Goal: Task Accomplishment & Management: Manage account settings

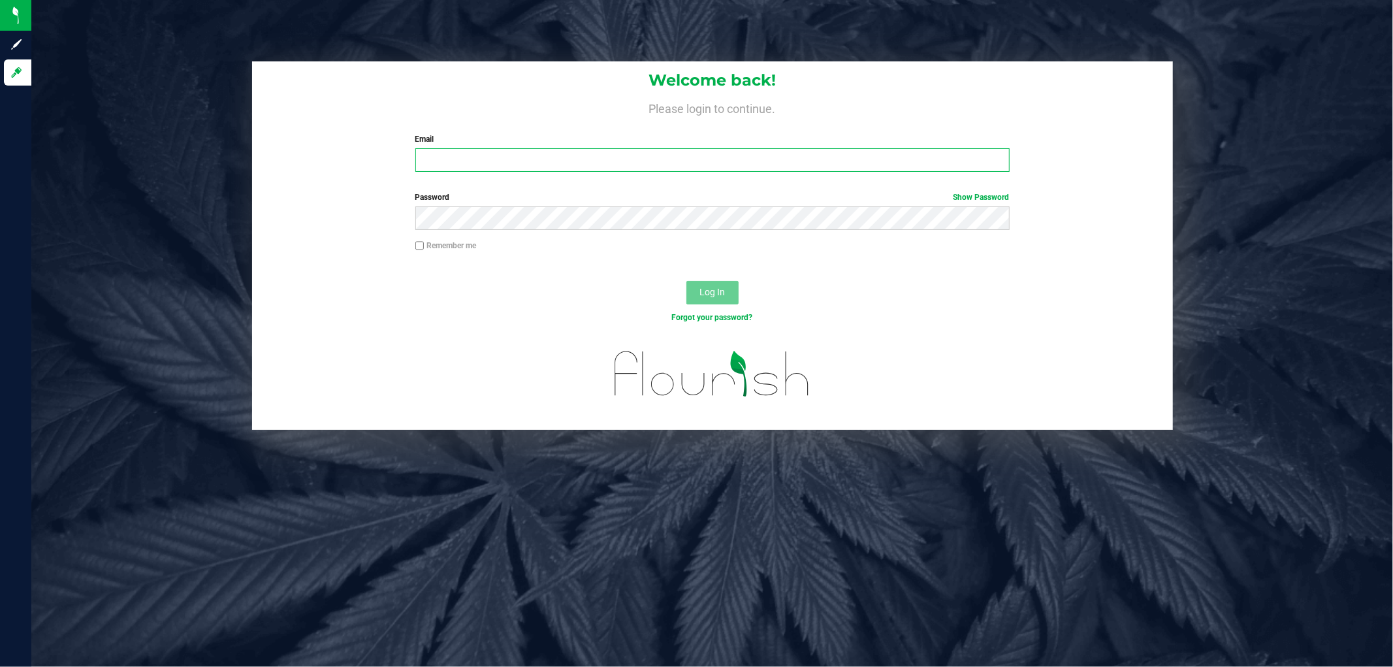
click at [575, 153] on input "Email" at bounding box center [712, 160] width 594 height 24
click at [577, 153] on input "wpekrins@livewparallel.coj" at bounding box center [712, 160] width 594 height 24
click at [495, 155] on input "wpekrins@livewparallel.com" at bounding box center [712, 160] width 594 height 24
click at [498, 231] on div "Password Show Password" at bounding box center [712, 215] width 921 height 48
click at [686, 281] on button "Log In" at bounding box center [712, 293] width 52 height 24
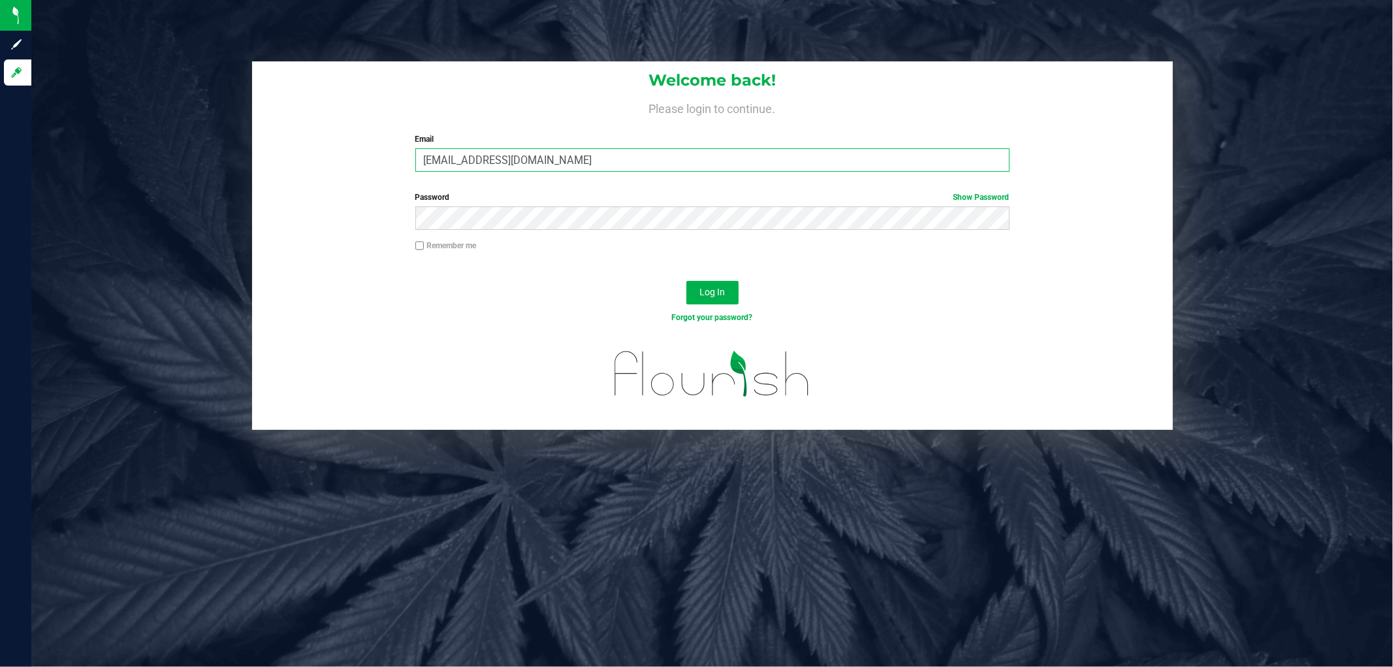
click at [452, 159] on input "wpekrins@liveparallel.com" at bounding box center [712, 160] width 594 height 24
type input "[EMAIL_ADDRESS][DOMAIN_NAME]"
click at [686, 281] on button "Log In" at bounding box center [712, 293] width 52 height 24
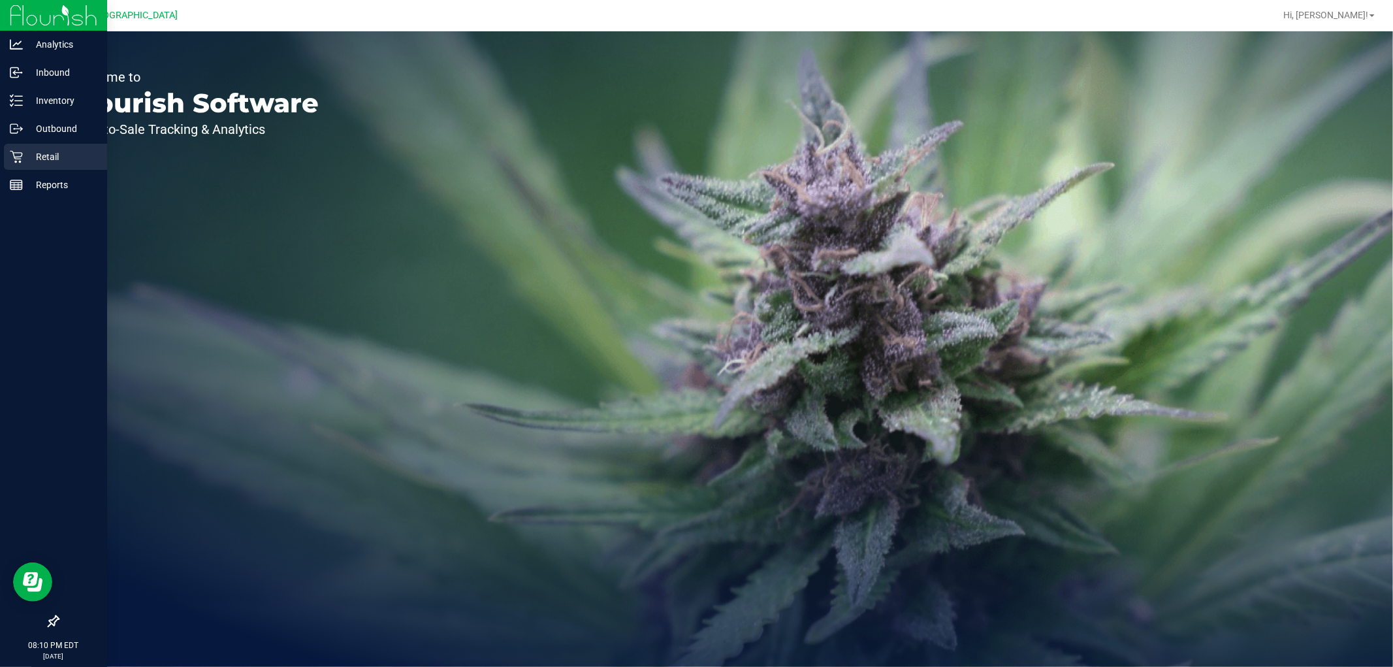
click at [37, 152] on p "Retail" at bounding box center [62, 157] width 78 height 16
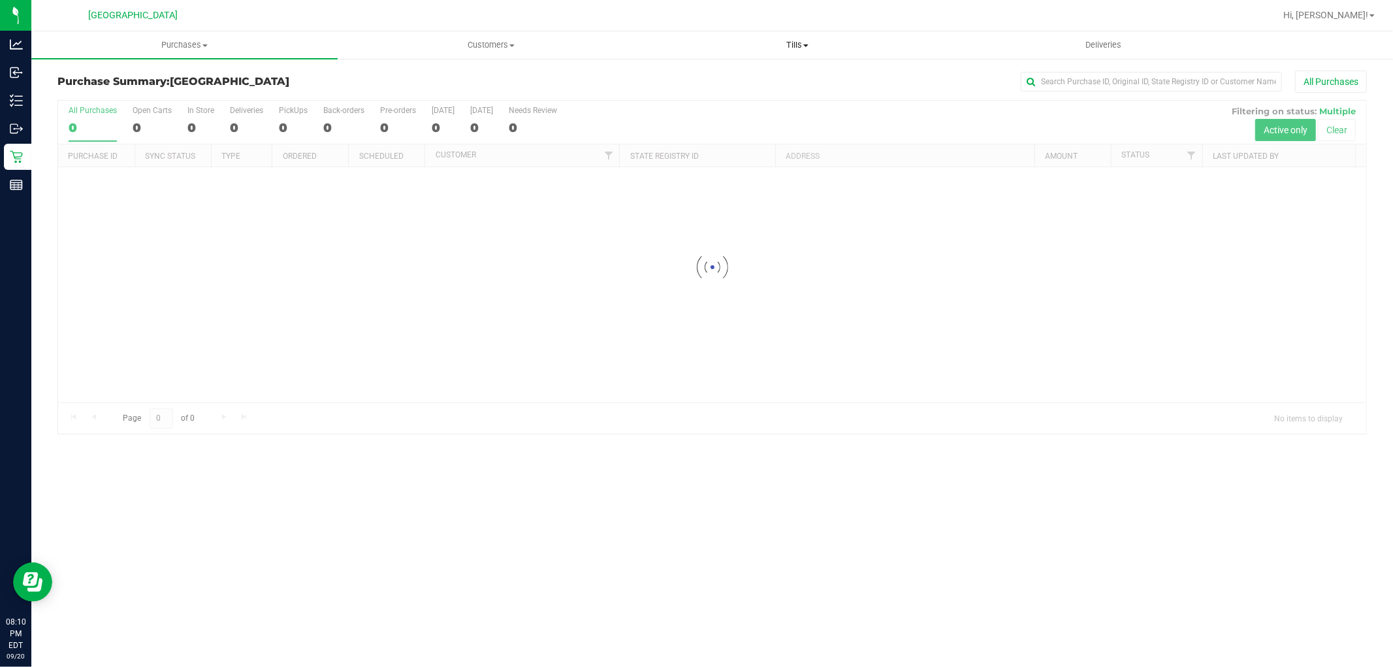
click at [763, 35] on uib-tab-heading "Tills Manage tills Reconcile e-payments" at bounding box center [796, 45] width 305 height 26
click at [703, 74] on span "Manage tills" at bounding box center [688, 78] width 88 height 11
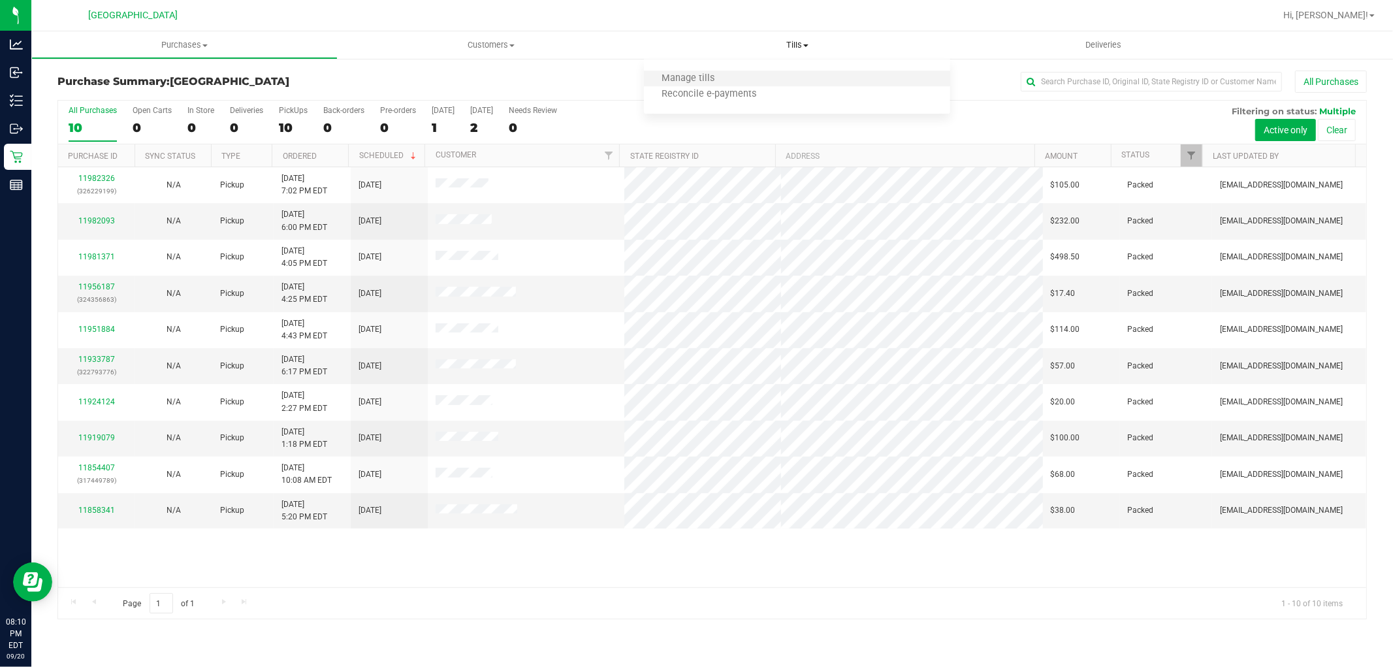
click at [699, 71] on li "Manage tills" at bounding box center [797, 79] width 306 height 16
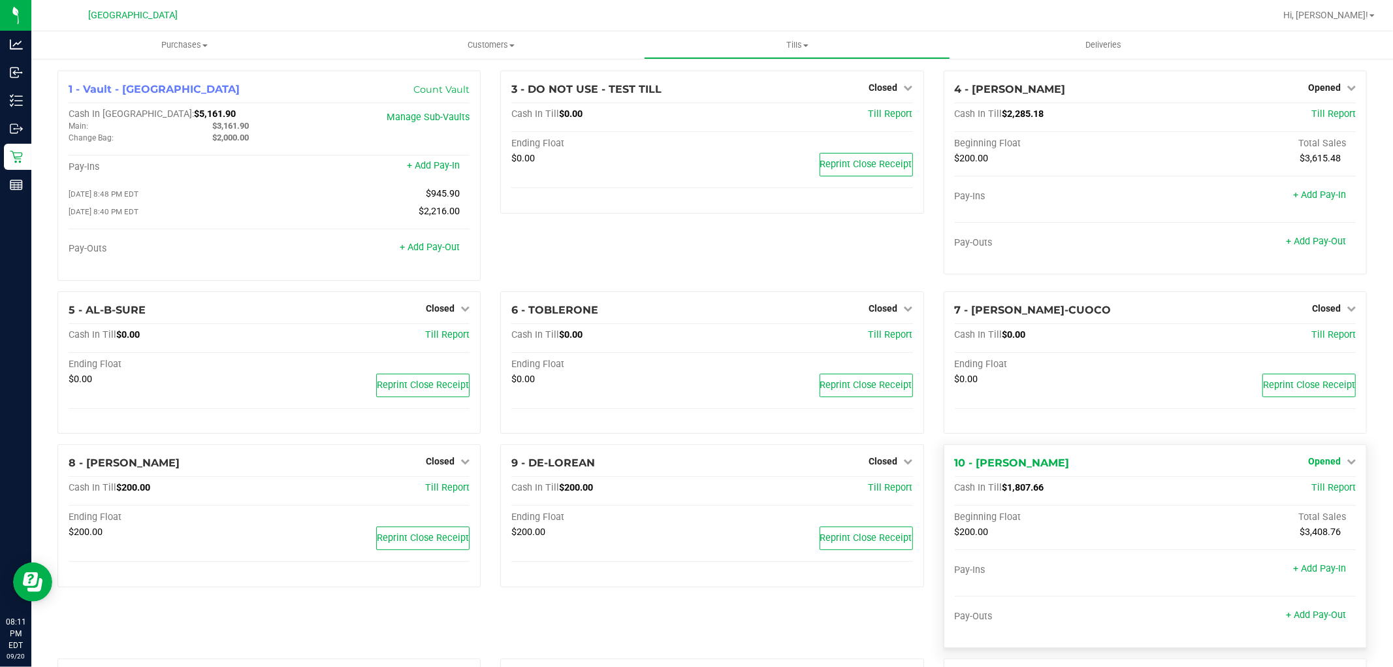
click at [1346, 466] on icon at bounding box center [1350, 460] width 9 height 9
click at [1323, 493] on link "Close Till" at bounding box center [1325, 488] width 35 height 10
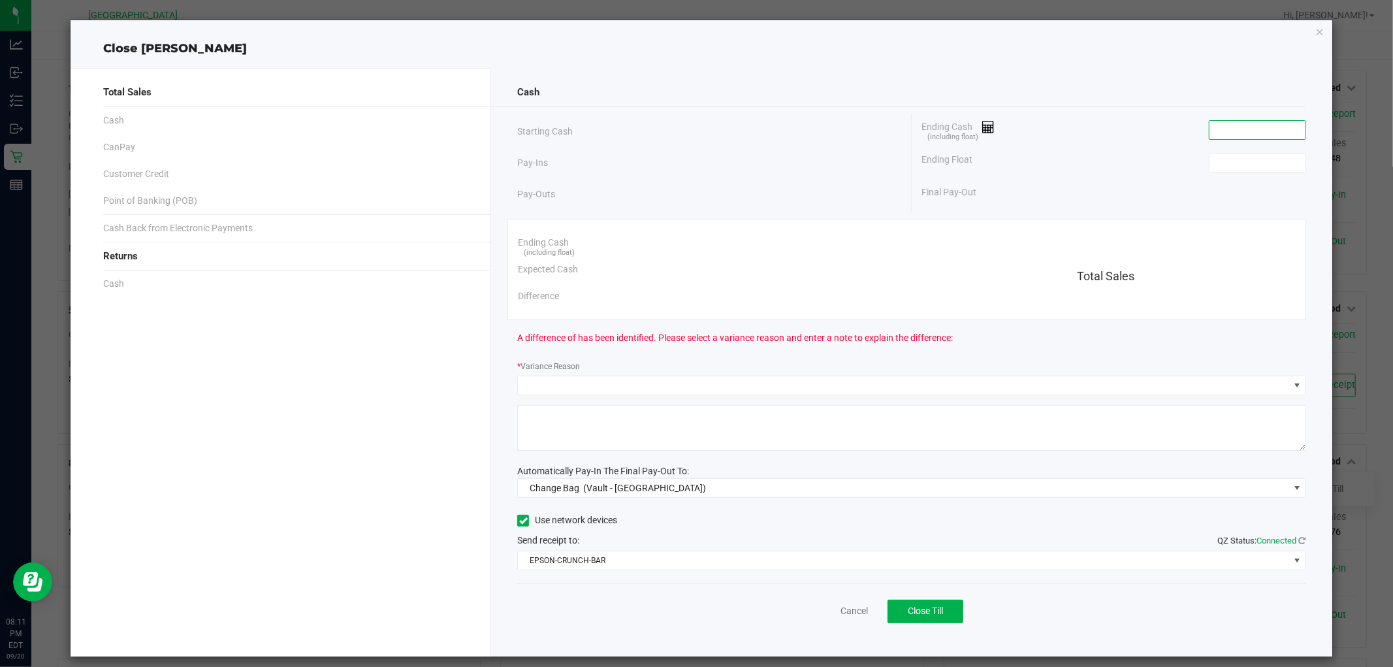
click at [1230, 132] on input at bounding box center [1257, 130] width 96 height 18
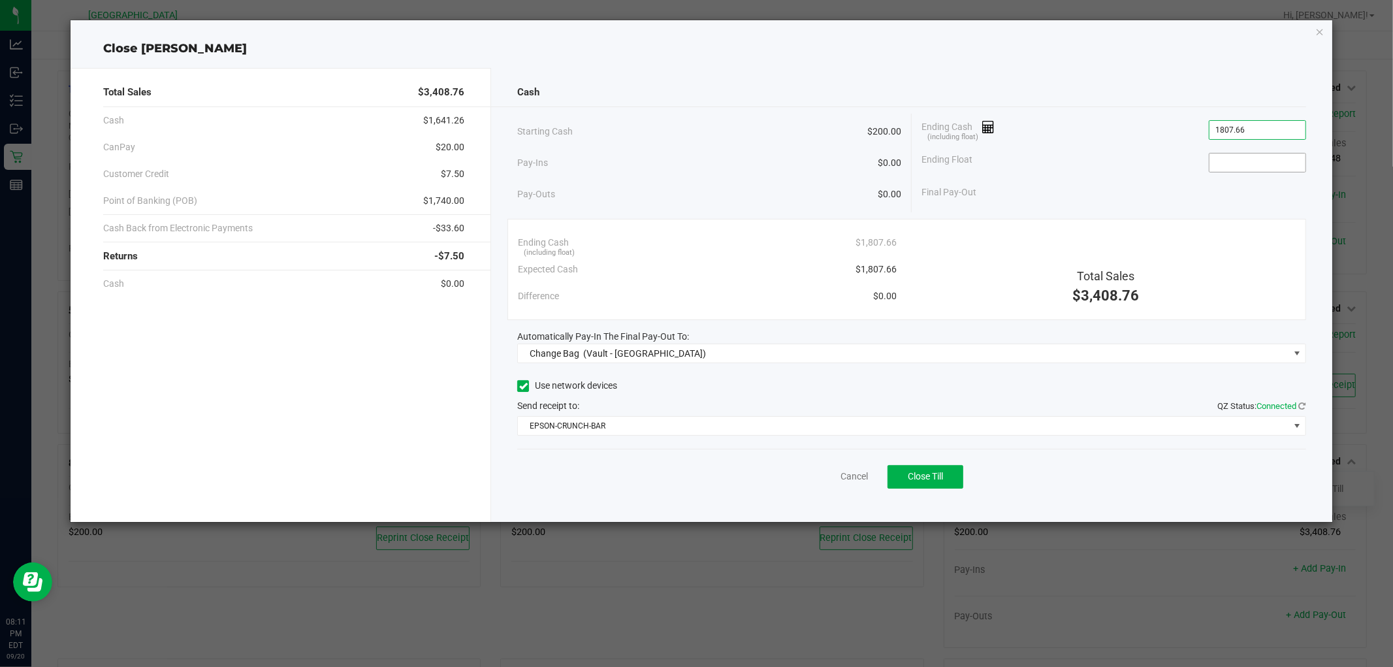
type input "$1,807.66"
click at [1280, 165] on input at bounding box center [1257, 162] width 96 height 18
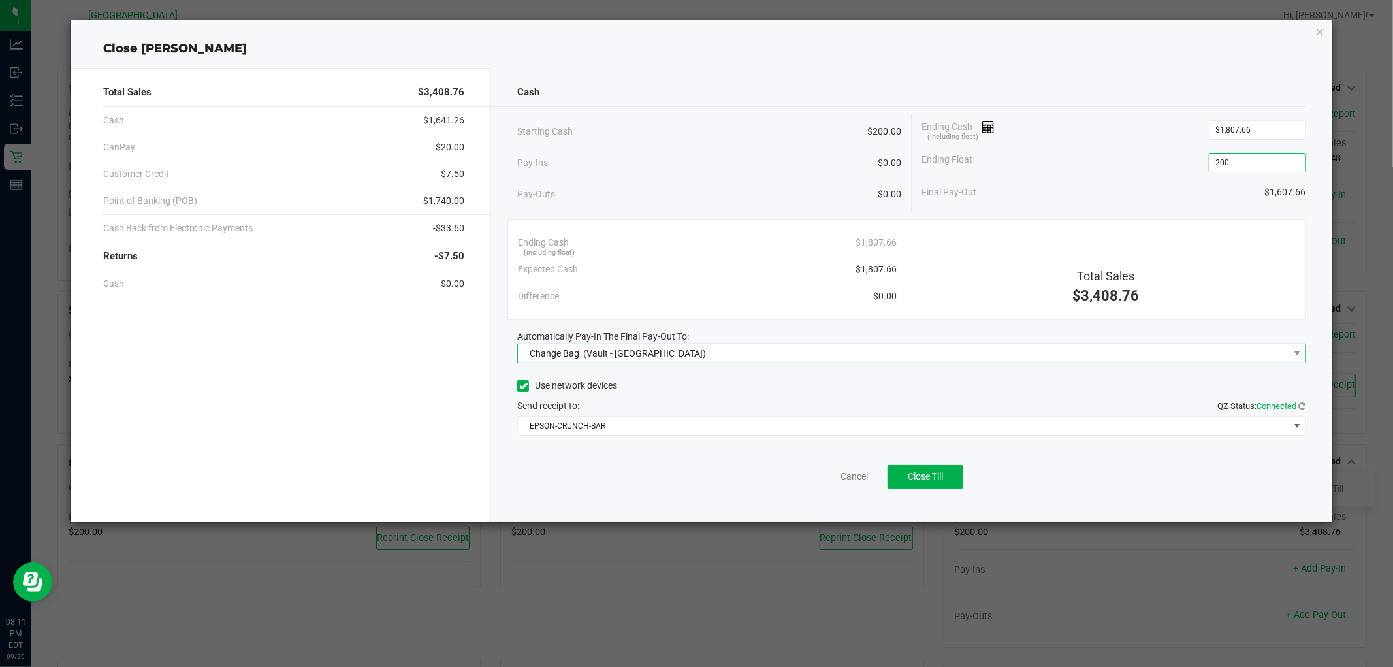
click at [791, 349] on span "Change Bag (Vault - North Port WC)" at bounding box center [903, 353] width 770 height 18
type input "$200.00"
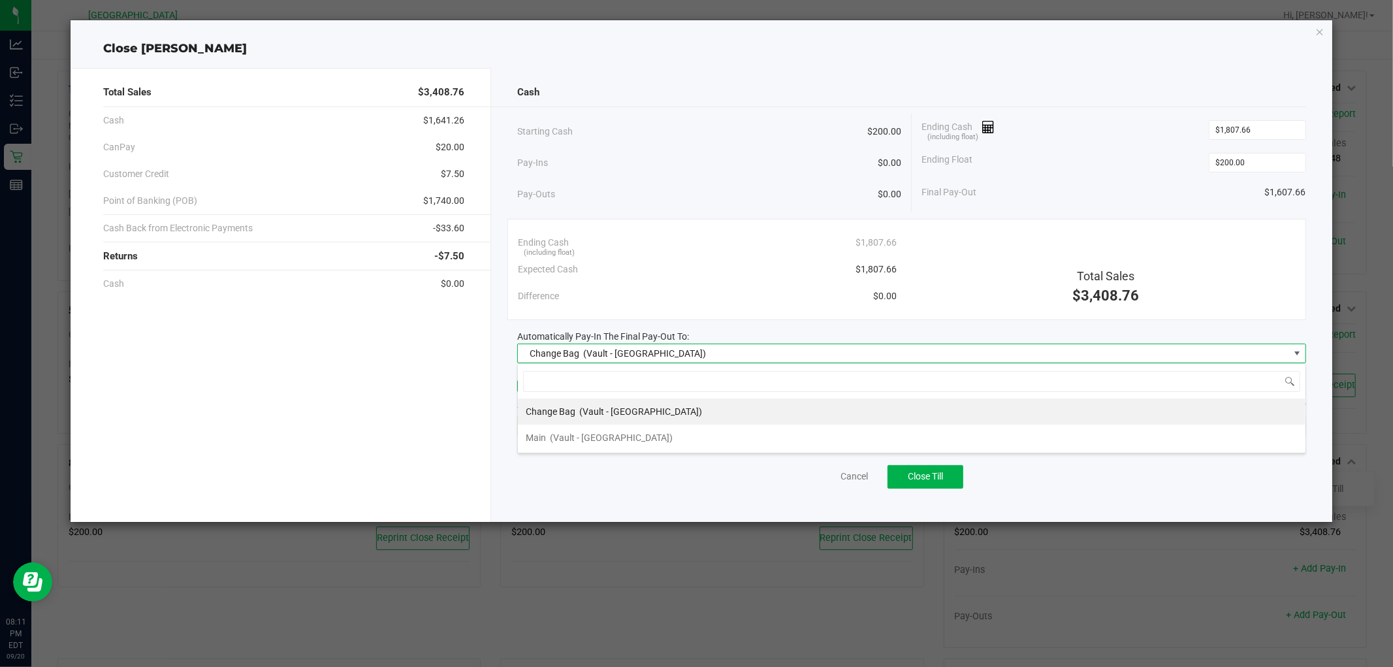
scroll to position [20, 788]
click at [642, 437] on span "(Vault - North Port WC)" at bounding box center [611, 437] width 123 height 10
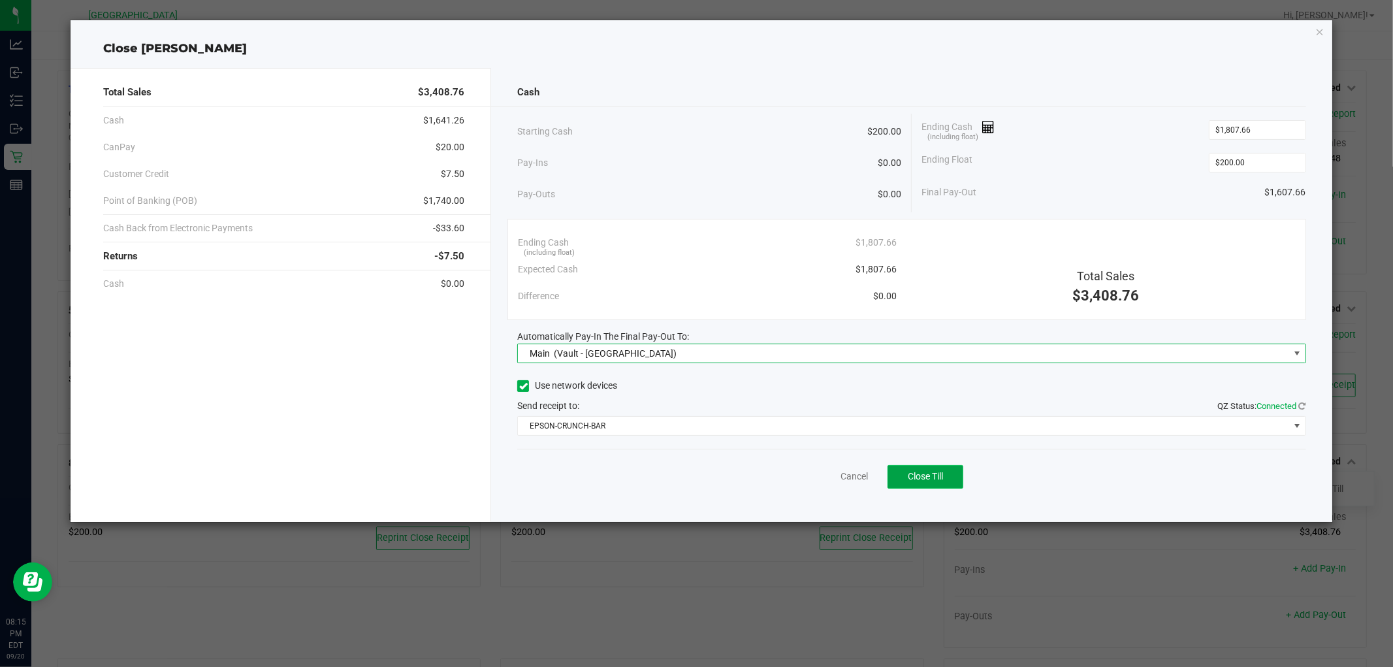
click at [919, 486] on button "Close Till" at bounding box center [925, 477] width 76 height 24
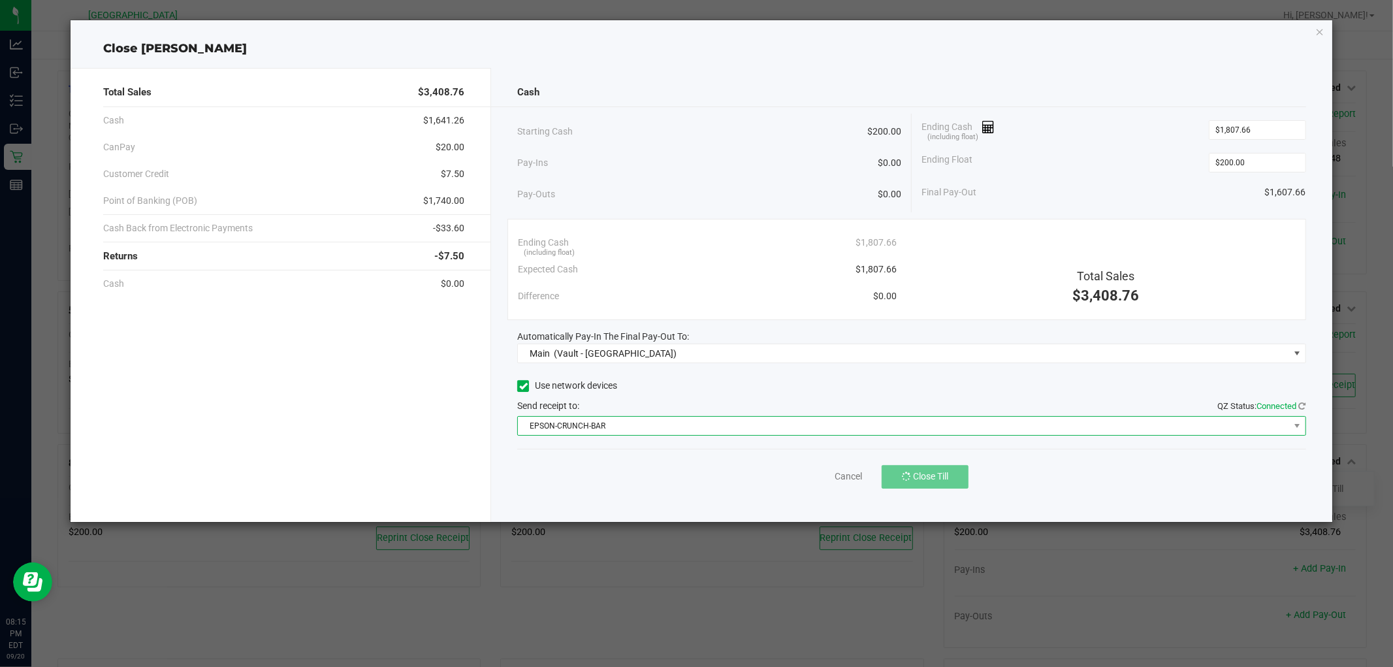
click at [1051, 424] on span "EPSON-CRUNCH-BAR" at bounding box center [903, 426] width 770 height 18
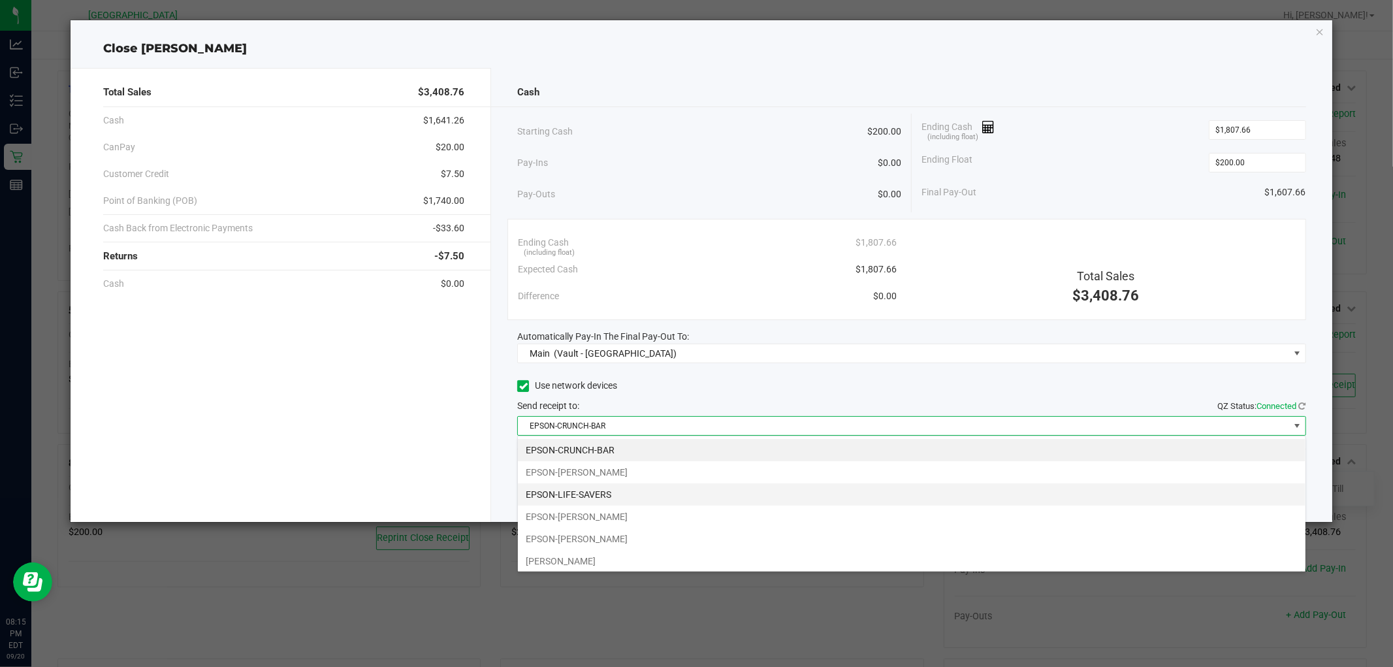
click at [591, 497] on li "EPSON-LIFE-SAVERS" at bounding box center [911, 494] width 787 height 22
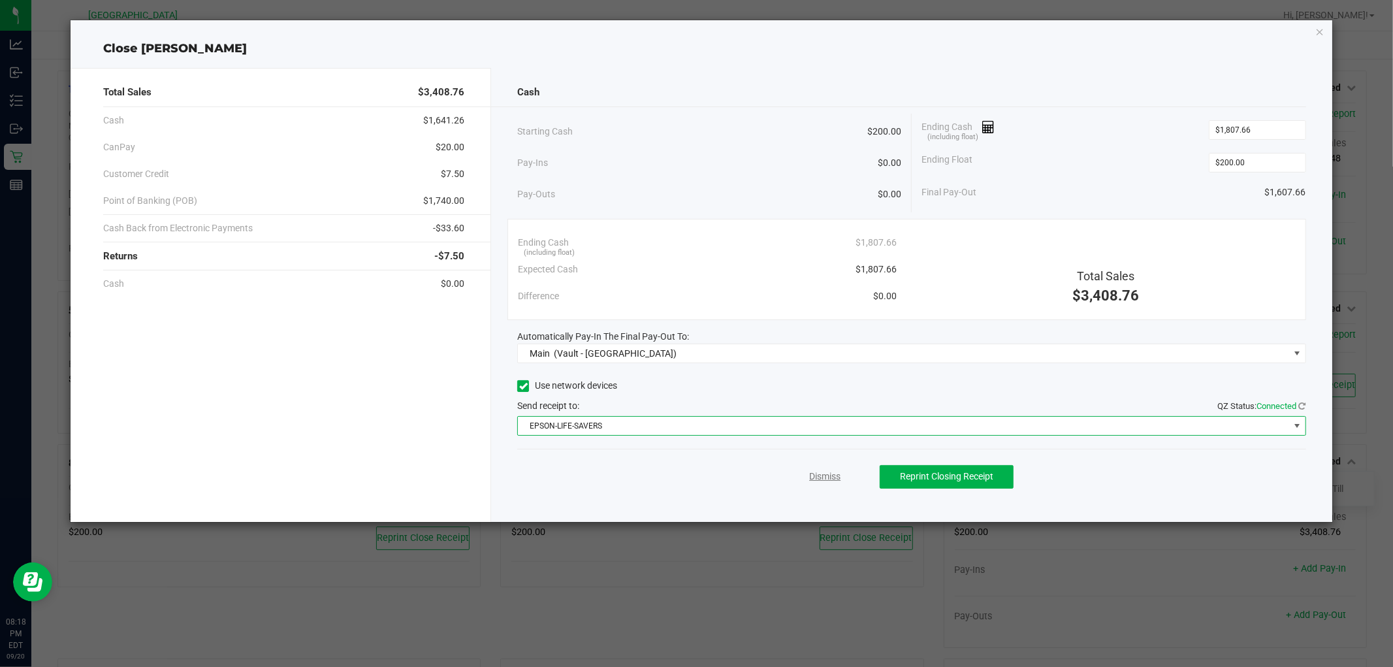
click at [838, 479] on link "Dismiss" at bounding box center [824, 476] width 31 height 14
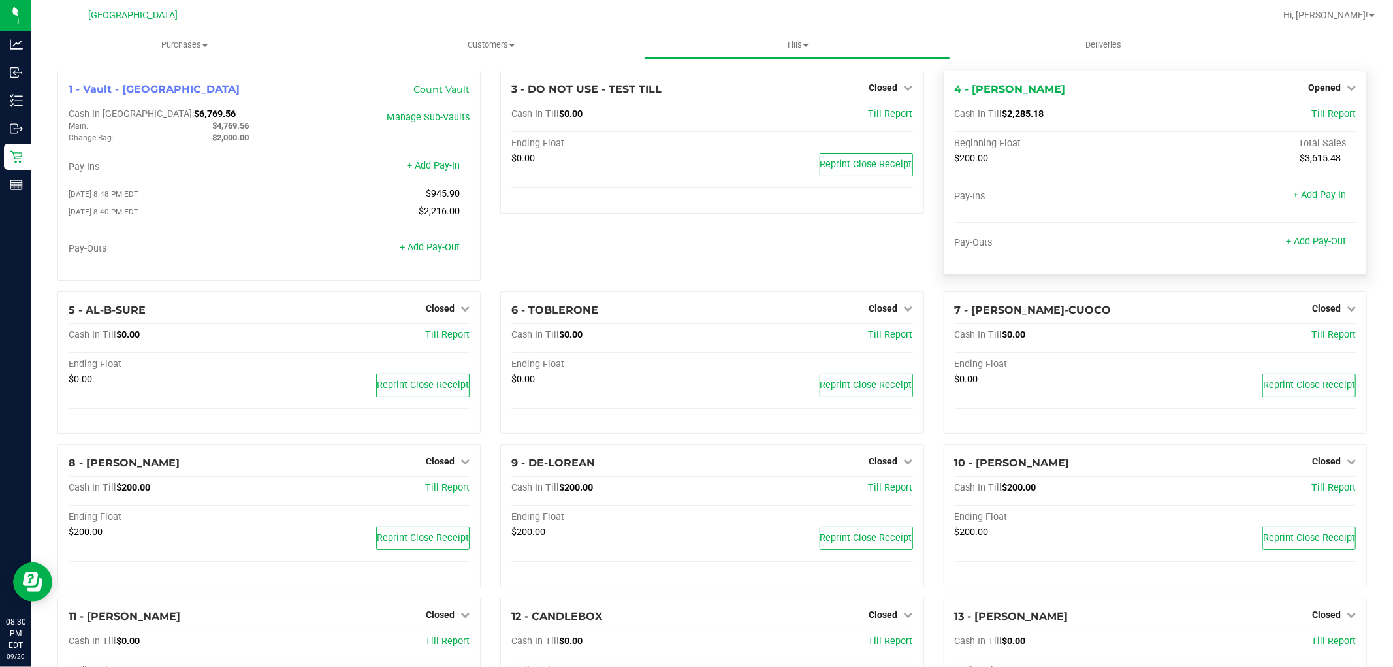
click at [1339, 80] on div "4 - VANCE-JOY Opened Close Till Cash In Till $2,285.18 Till Report Beginning Fl…" at bounding box center [1155, 173] width 423 height 204
click at [1346, 85] on icon at bounding box center [1350, 87] width 9 height 9
click at [1317, 113] on link "Close Till" at bounding box center [1325, 115] width 35 height 10
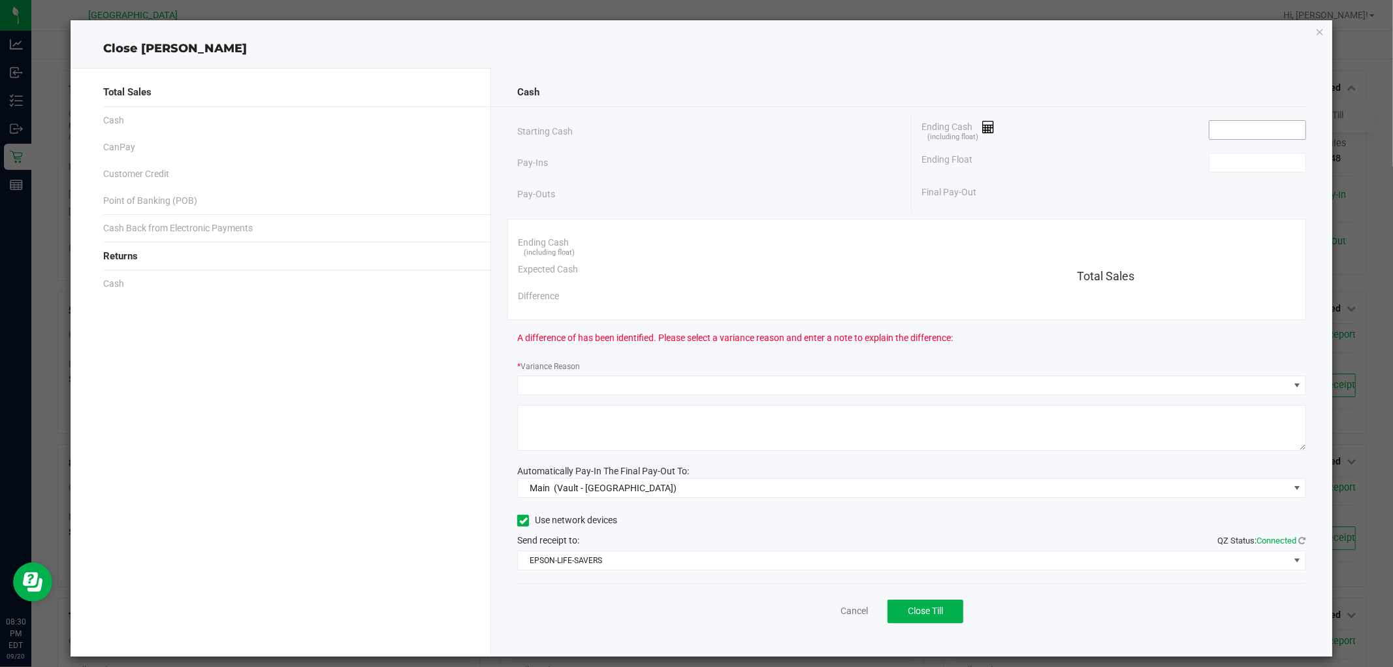
click at [1211, 132] on input at bounding box center [1257, 130] width 96 height 18
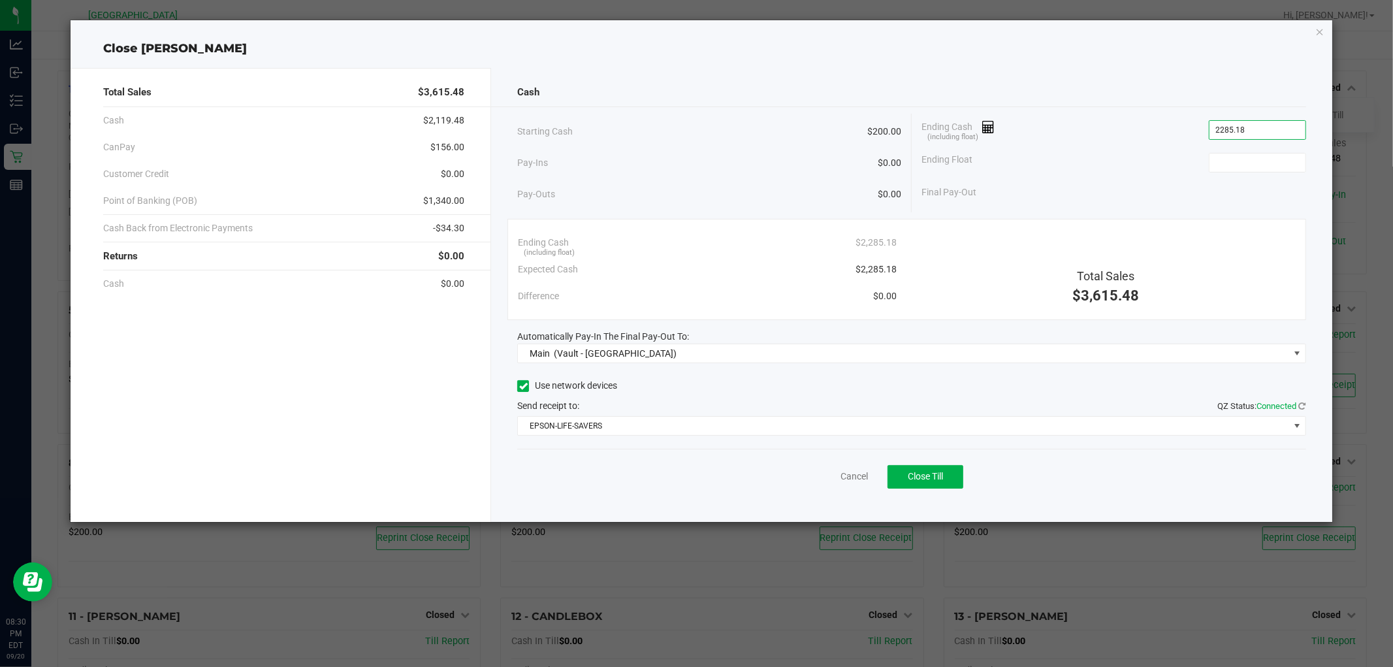
type input "$2,285.18"
drag, startPoint x: 1254, startPoint y: 184, endPoint x: 1262, endPoint y: 157, distance: 28.1
click at [1260, 164] on div "Ending Cash (including float) $2,285.18 Ending Float Final Pay-Out" at bounding box center [1109, 160] width 394 height 92
click at [1262, 157] on input at bounding box center [1257, 162] width 96 height 18
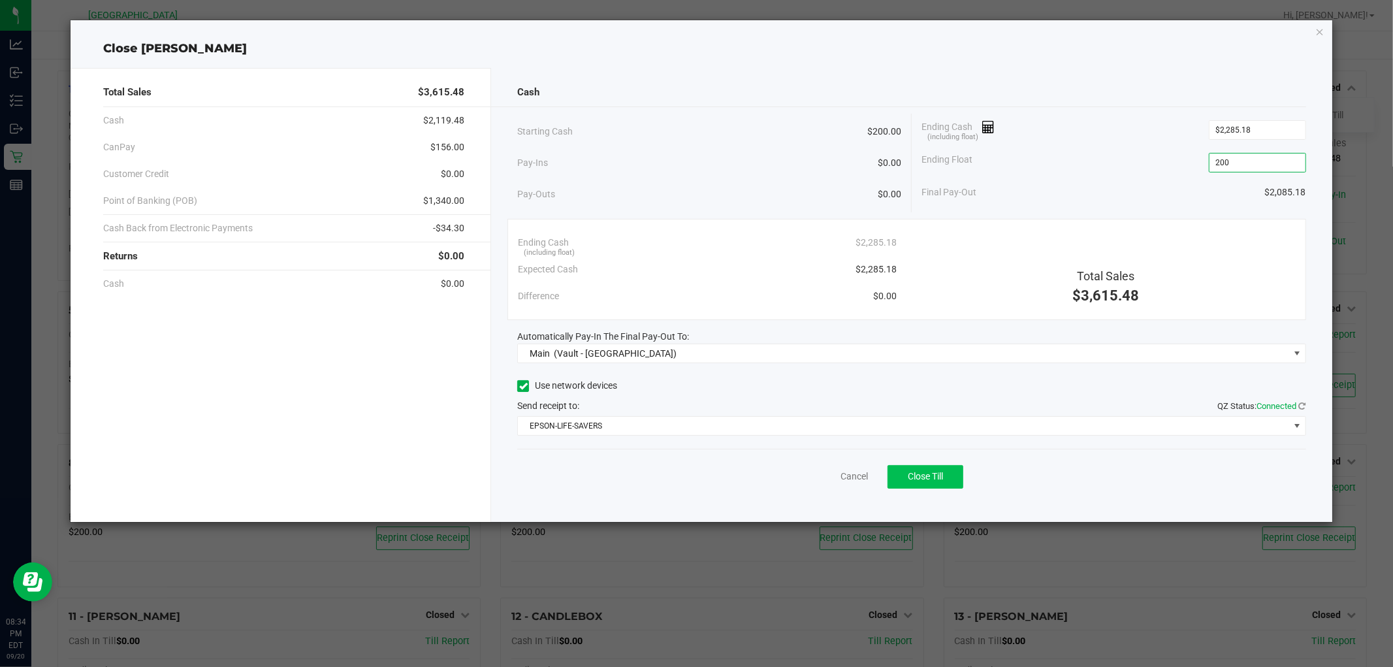
click at [942, 487] on button "Close Till" at bounding box center [925, 477] width 76 height 24
type input "$200.00"
click at [832, 474] on link "Dismiss" at bounding box center [824, 476] width 31 height 14
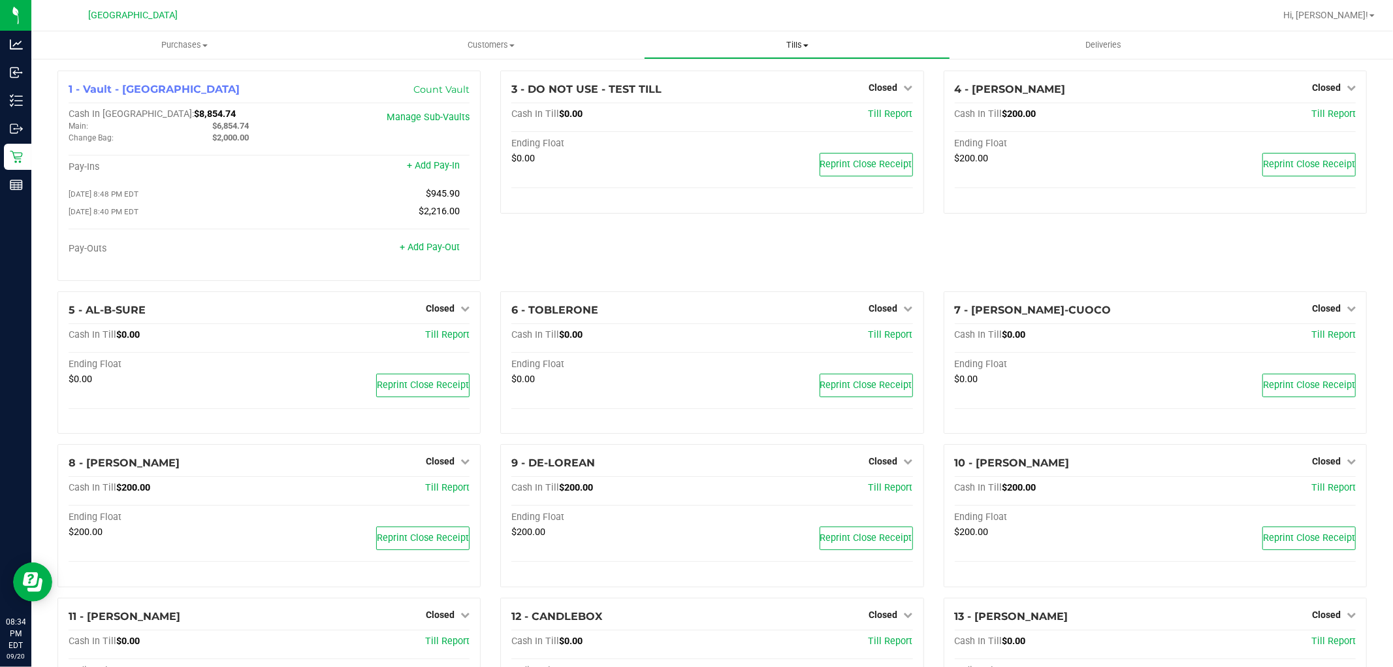
click at [792, 48] on span "Tills" at bounding box center [796, 45] width 305 height 12
click at [709, 103] on ul "Manage tills Reconcile e-payments" at bounding box center [797, 86] width 306 height 55
click at [811, 48] on span "Tills" at bounding box center [797, 45] width 306 height 12
click at [798, 42] on span "Tills" at bounding box center [797, 45] width 306 height 12
click at [794, 48] on span "Tills" at bounding box center [797, 45] width 306 height 12
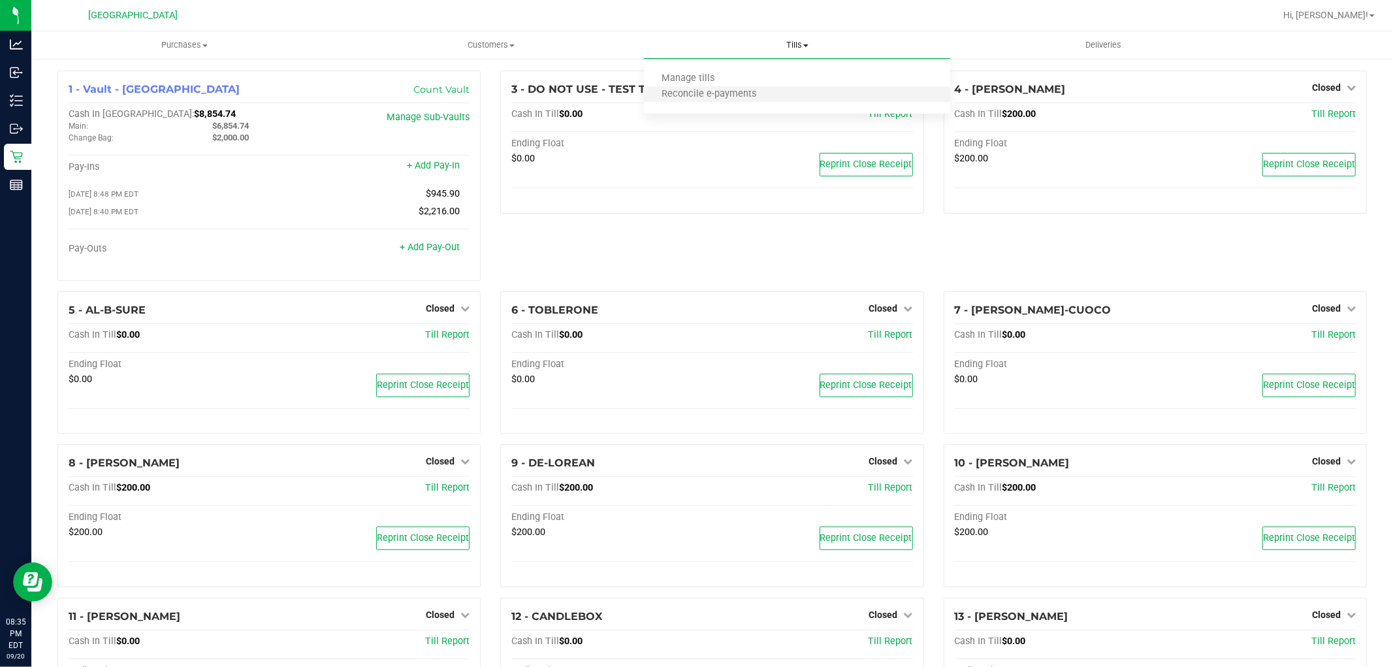
click at [746, 87] on li "Reconcile e-payments" at bounding box center [797, 95] width 306 height 16
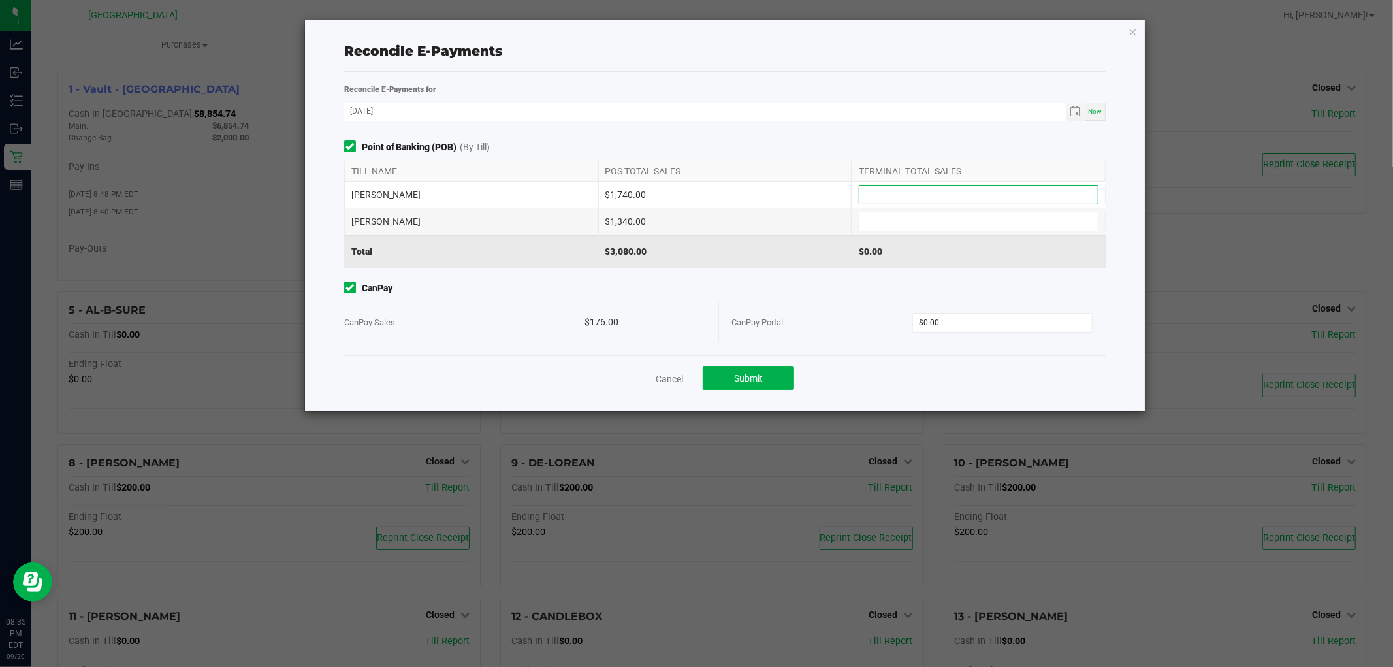
click at [877, 207] on div "VAN-MORRISON $1,740.00" at bounding box center [725, 195] width 762 height 26
type input "$1,740.00"
click at [881, 219] on input at bounding box center [978, 221] width 238 height 18
type input "$1,340.00"
click at [951, 329] on input "0" at bounding box center [1002, 322] width 179 height 18
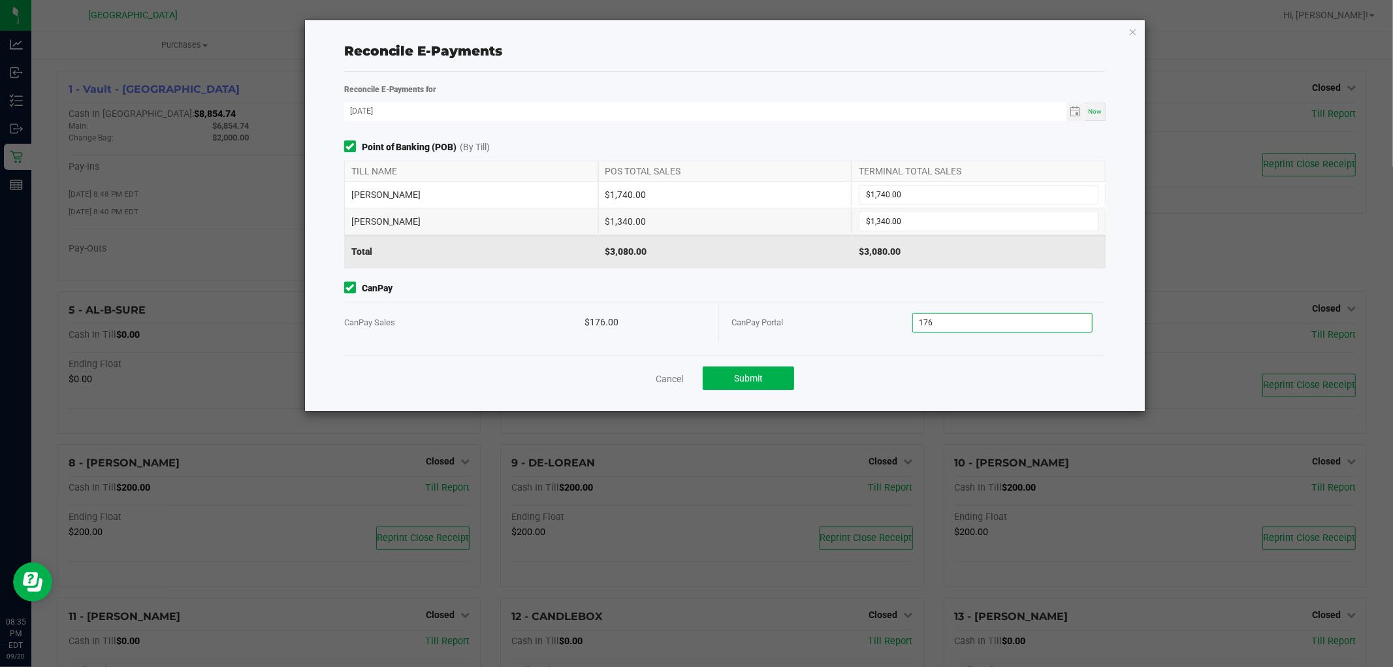
type input "$176.00"
drag, startPoint x: 806, startPoint y: 357, endPoint x: 786, endPoint y: 371, distance: 24.8
click at [806, 357] on div "Cancel Submit" at bounding box center [725, 377] width 762 height 45
click at [786, 371] on button "Submit" at bounding box center [748, 378] width 91 height 24
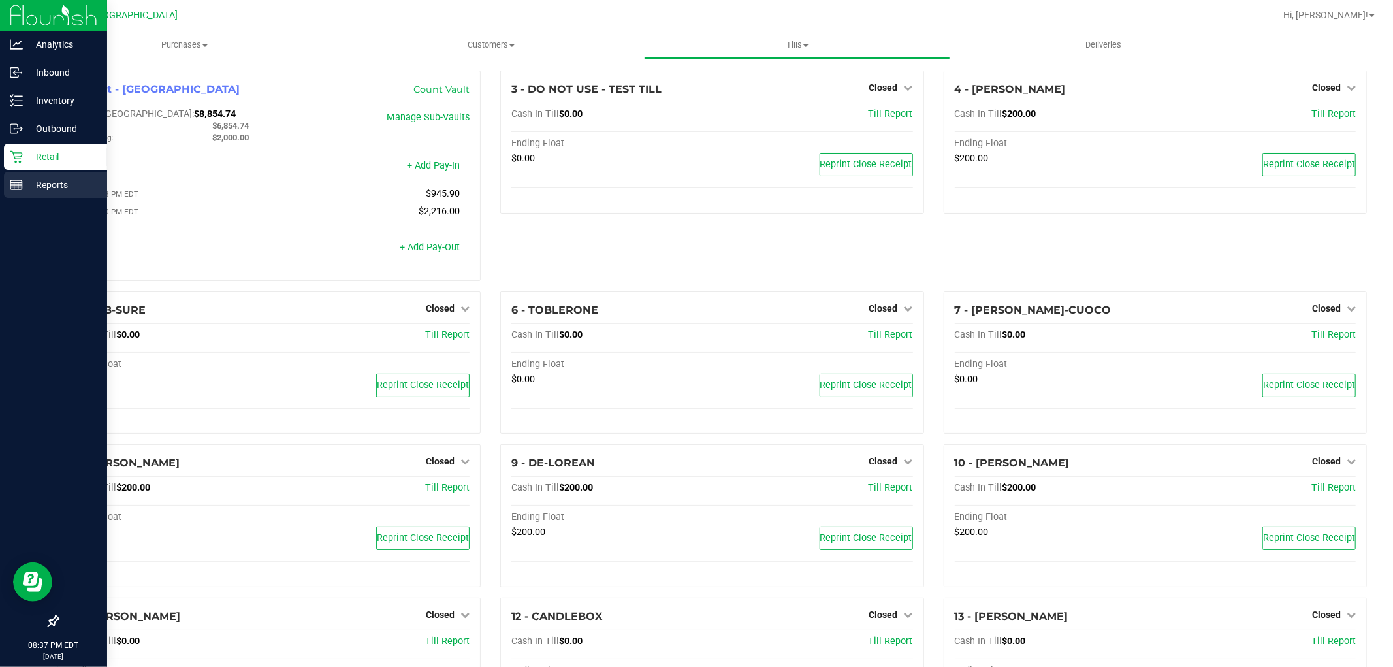
click at [24, 175] on div "Reports" at bounding box center [55, 185] width 103 height 26
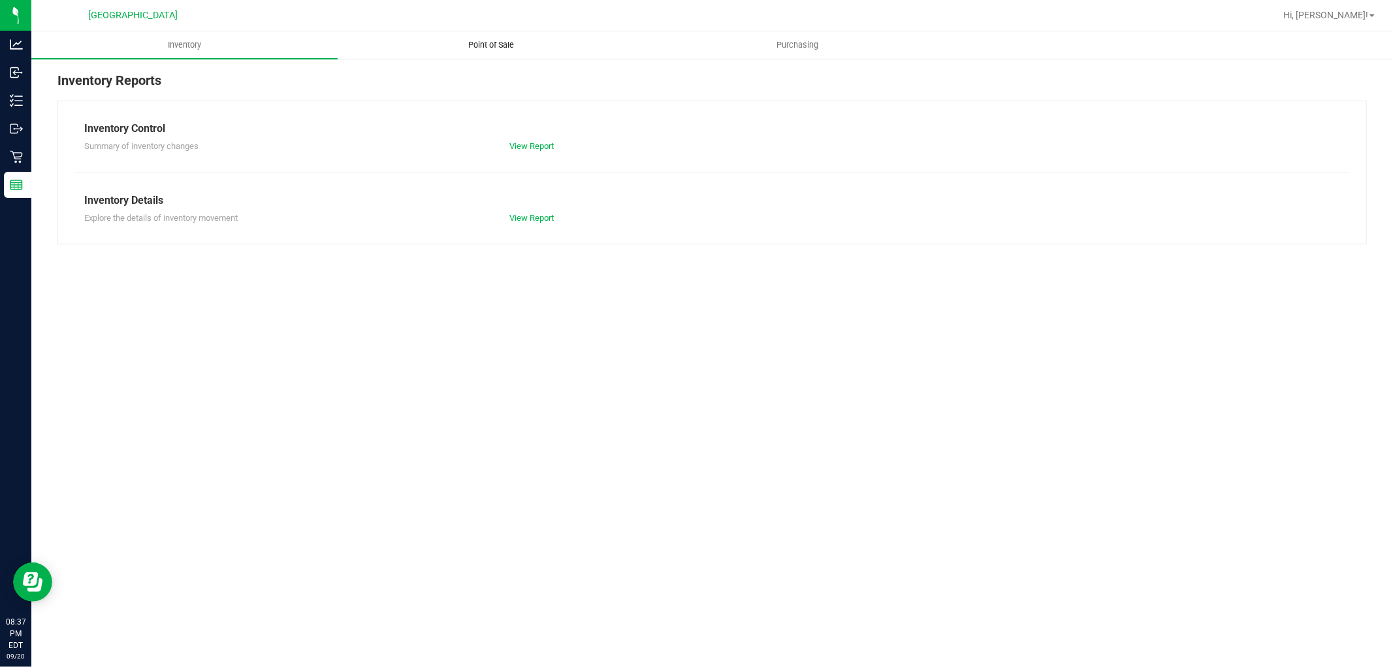
click at [503, 44] on span "Point of Sale" at bounding box center [491, 45] width 81 height 12
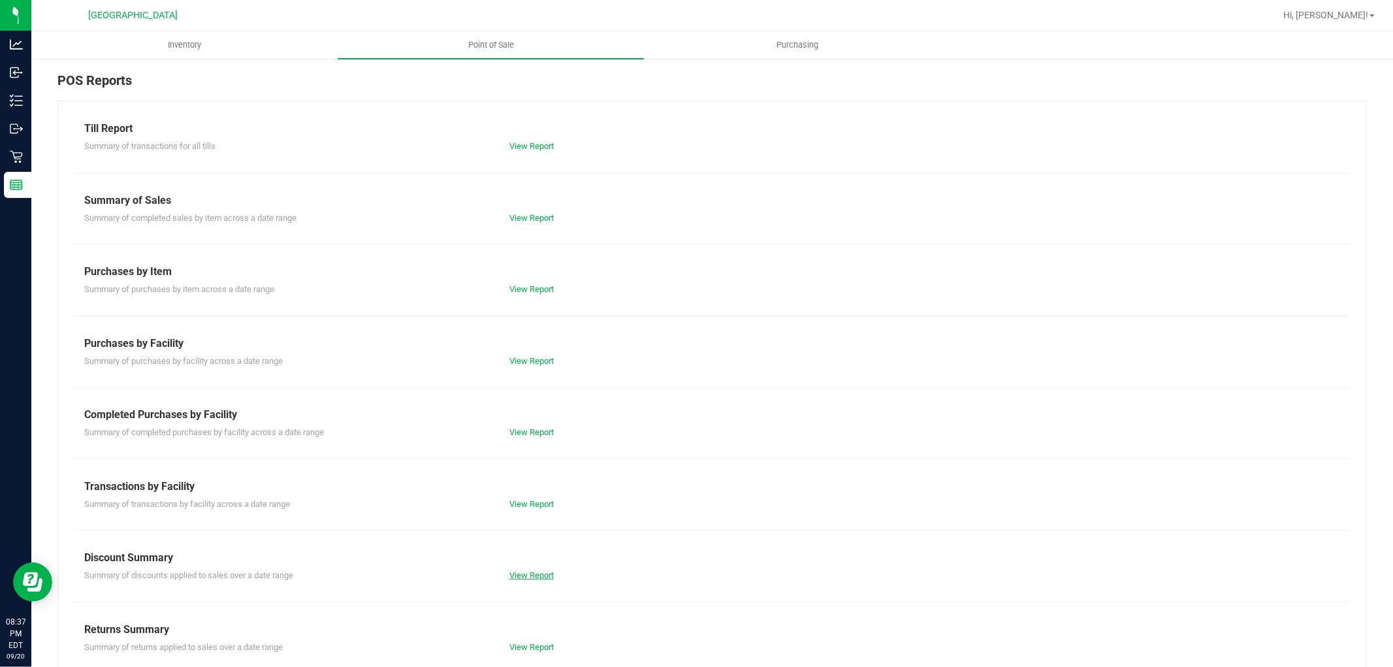
click at [529, 576] on link "View Report" at bounding box center [531, 575] width 44 height 10
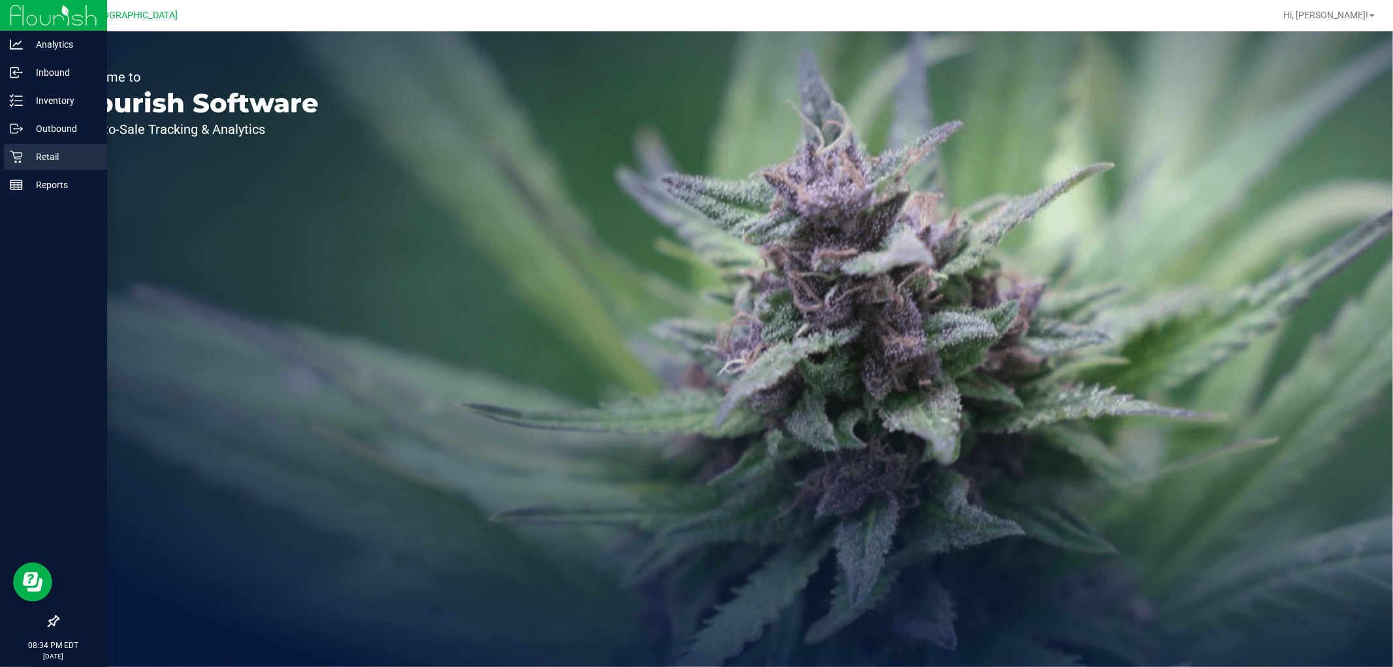
click at [20, 167] on div "Retail" at bounding box center [55, 157] width 103 height 26
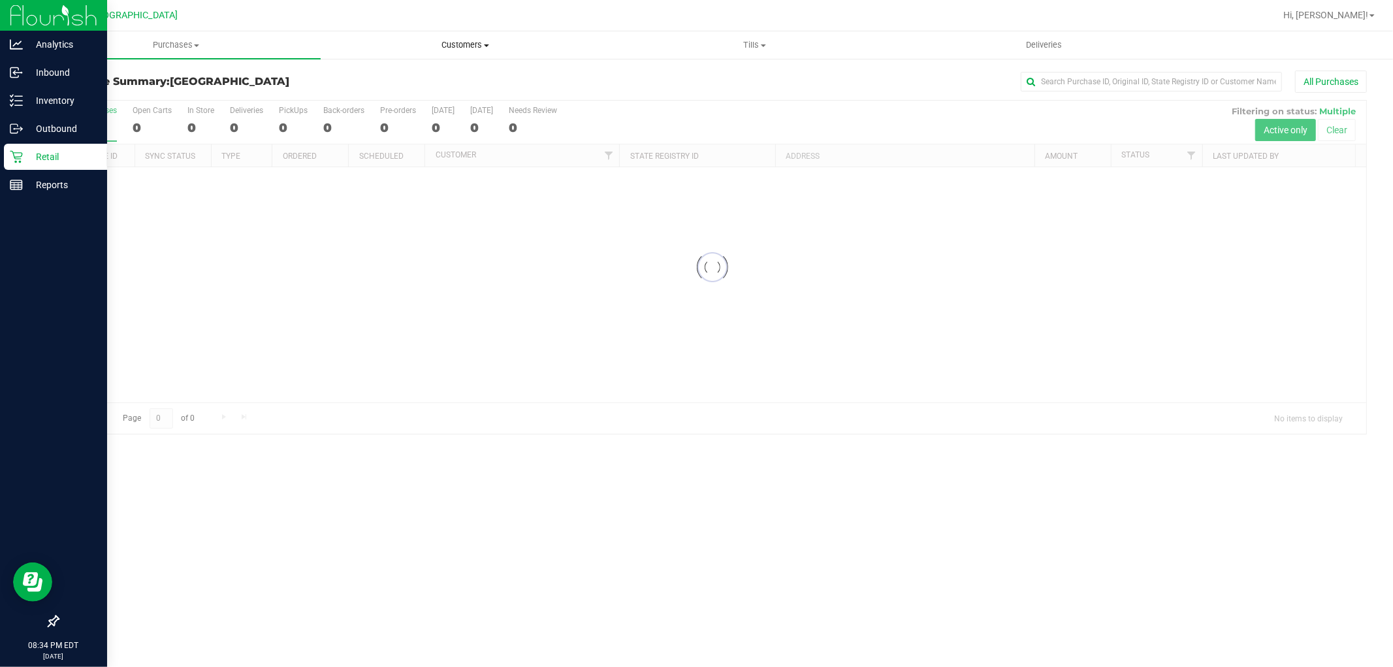
click at [461, 46] on span "Customers" at bounding box center [465, 45] width 288 height 12
click at [18, 185] on line at bounding box center [18, 186] width 0 height 7
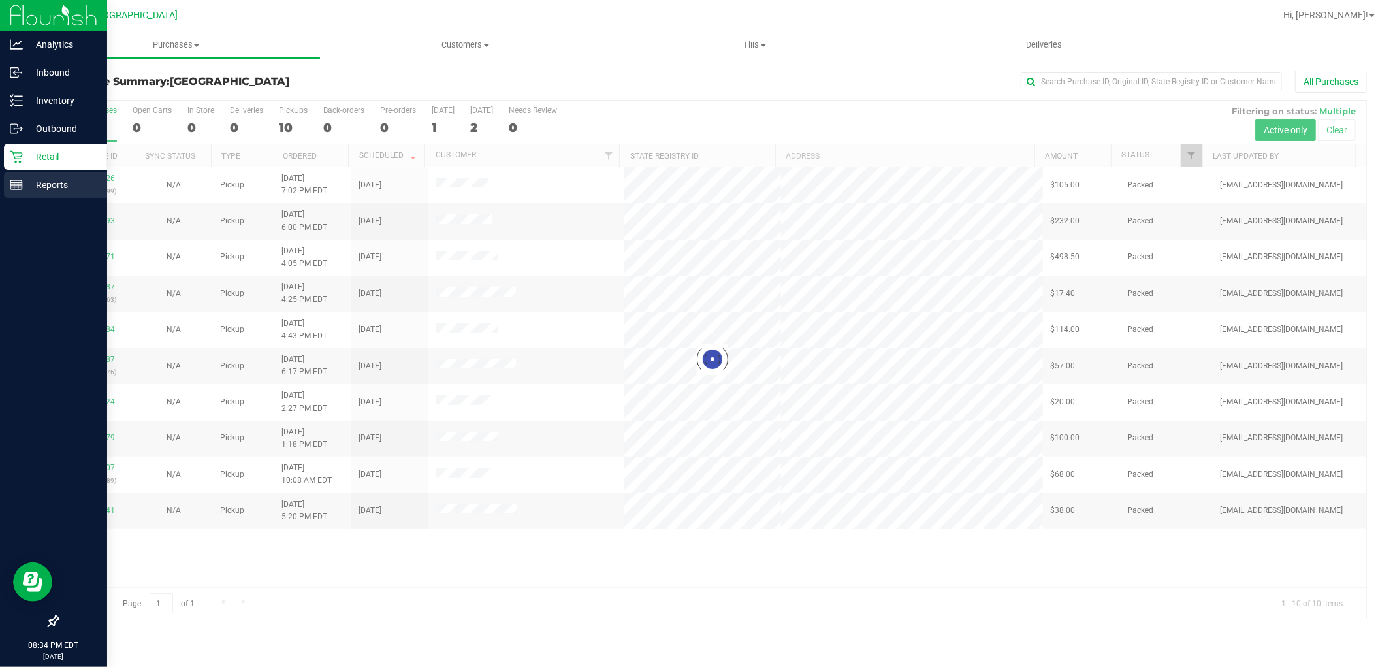
click at [59, 187] on p "Reports" at bounding box center [62, 185] width 78 height 16
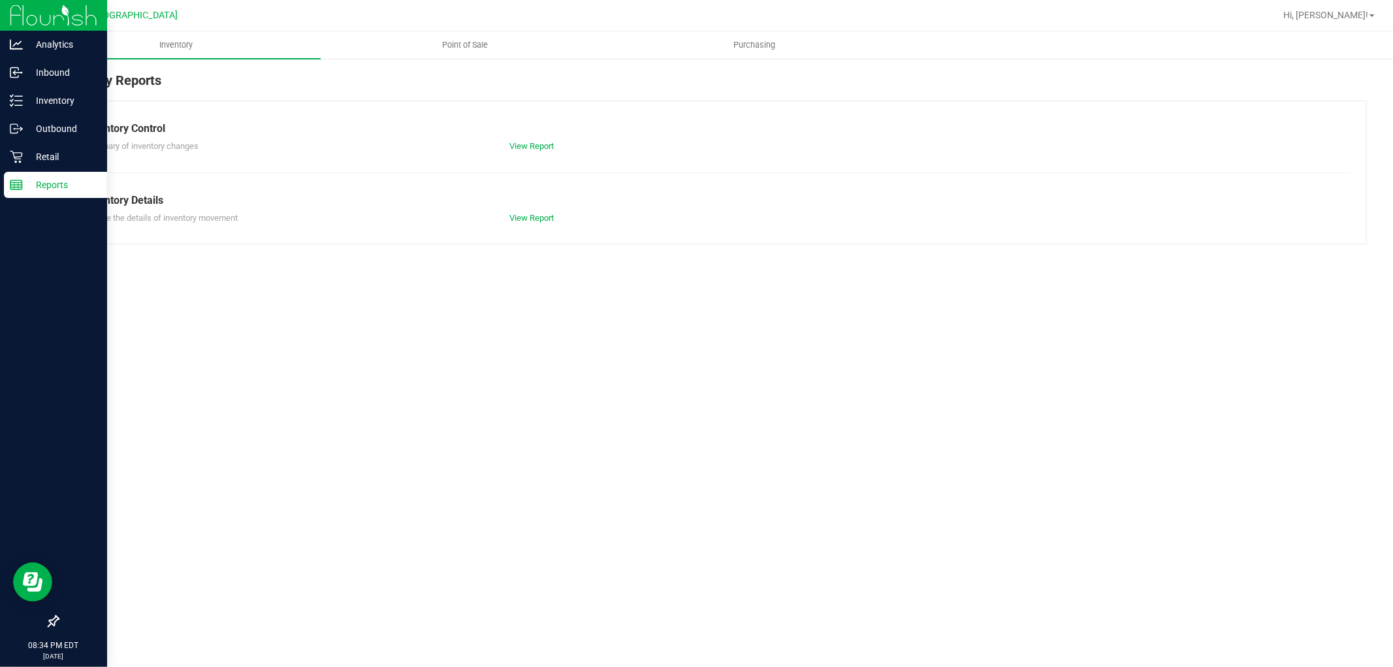
click at [471, 42] on span "Point of Sale" at bounding box center [465, 45] width 81 height 12
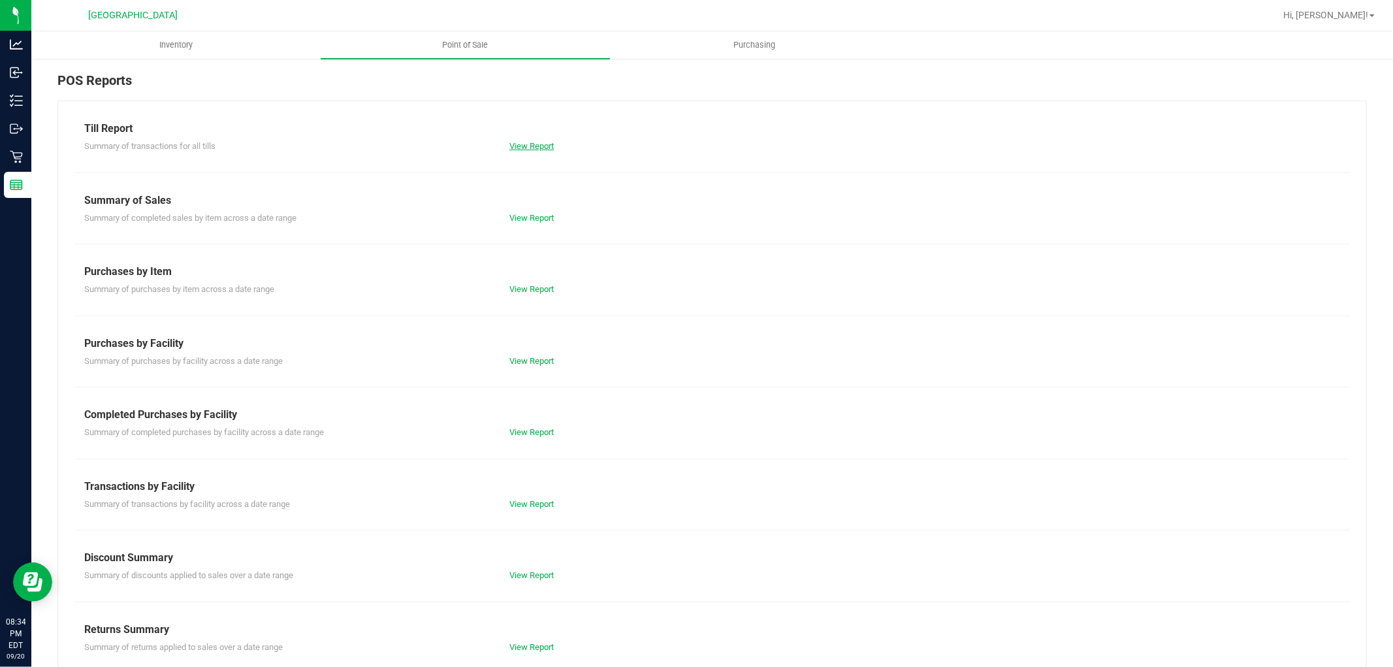
click at [534, 141] on link "View Report" at bounding box center [531, 146] width 44 height 10
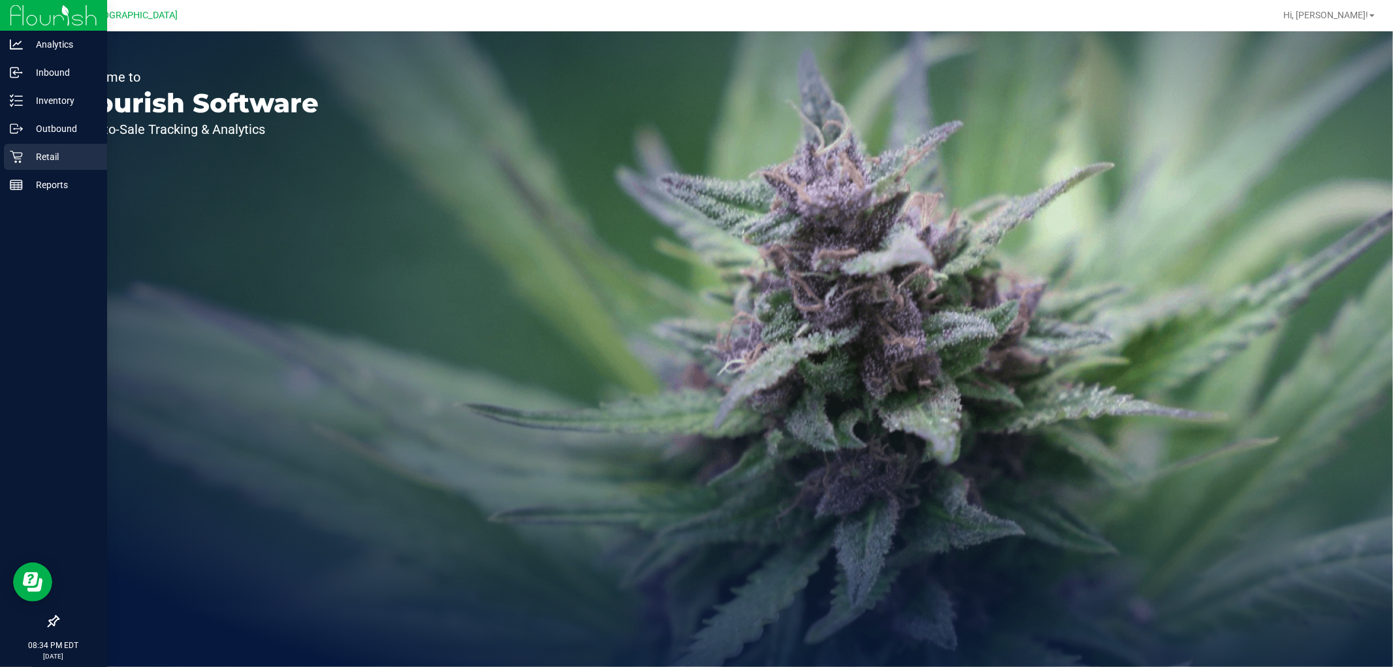
click at [23, 152] on p "Retail" at bounding box center [62, 157] width 78 height 16
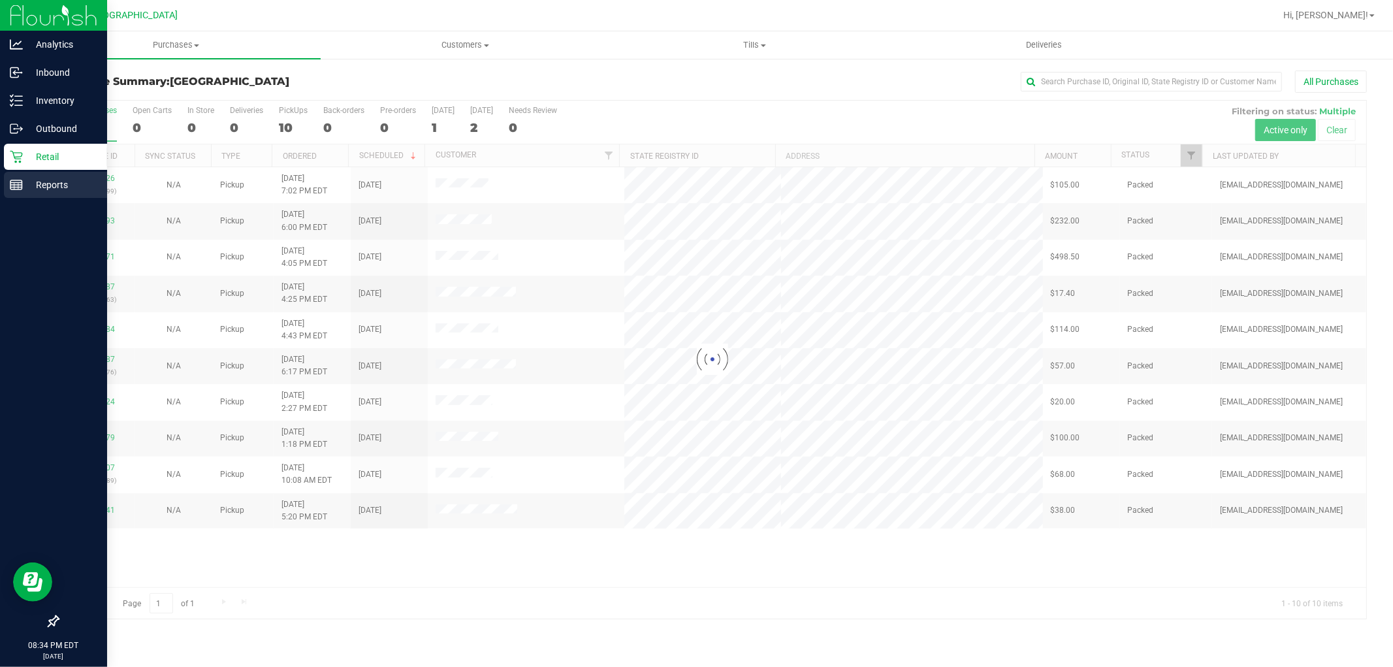
click at [63, 194] on div "Reports" at bounding box center [55, 185] width 103 height 26
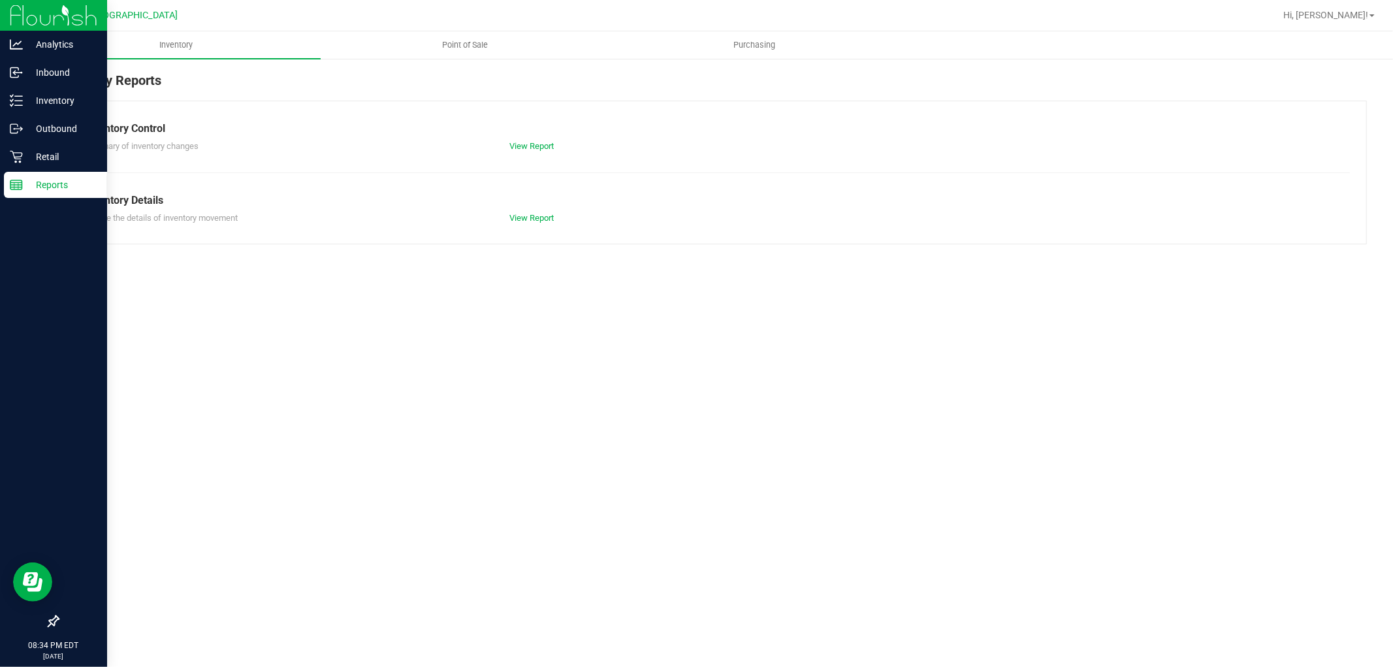
click at [485, 42] on span "Point of Sale" at bounding box center [465, 45] width 81 height 12
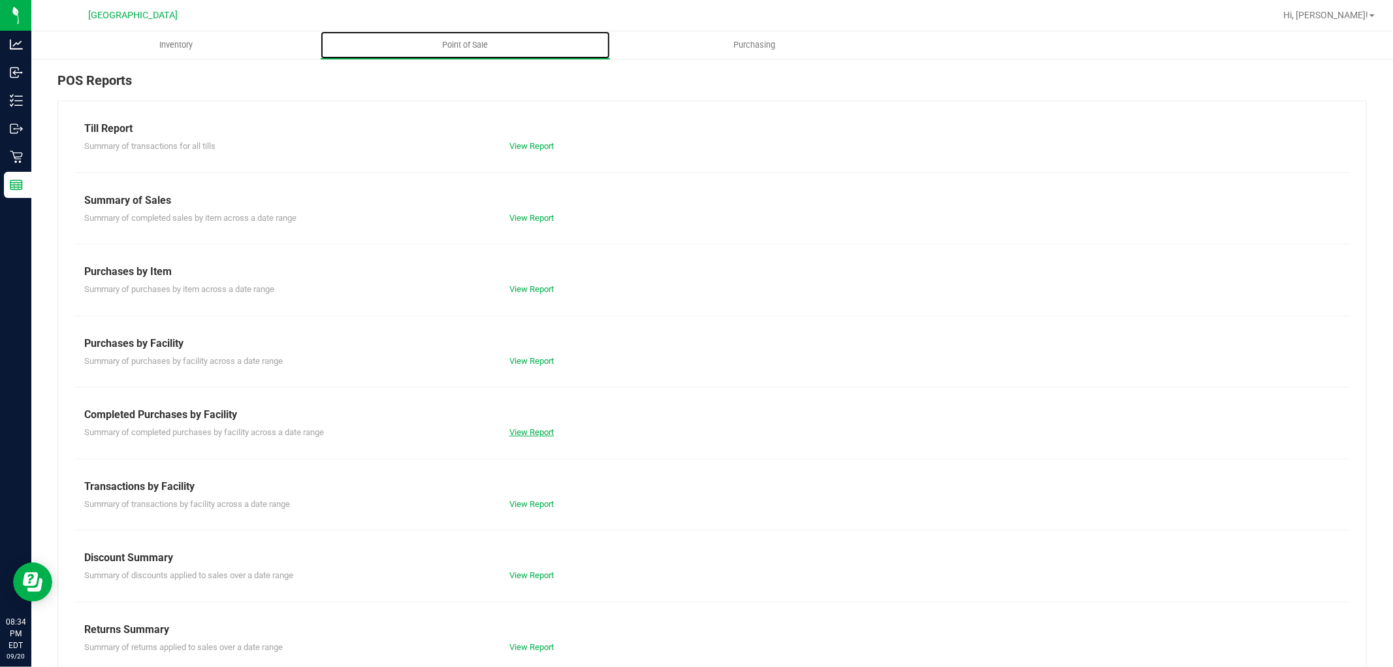
click at [543, 432] on link "View Report" at bounding box center [531, 432] width 44 height 10
